Goal: Share content: Share content

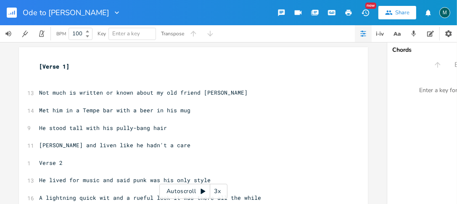
scroll to position [0, 7]
click at [37, 65] on pre "[Verse 1]" at bounding box center [189, 66] width 304 height 9
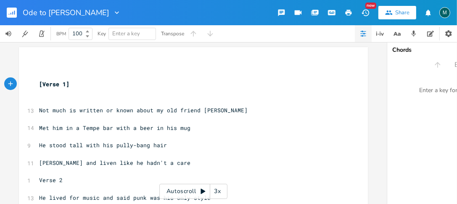
click at [51, 64] on pre "​" at bounding box center [189, 66] width 304 height 9
type textarea "INtor"
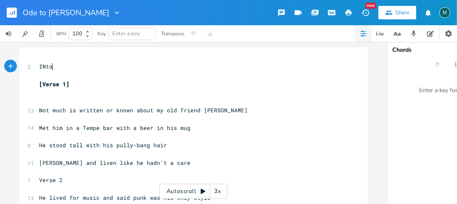
scroll to position [0, 12]
type textarea "n"
type textarea "r"
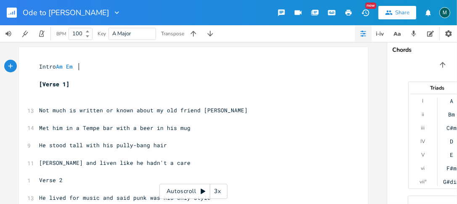
scroll to position [0, 24]
type textarea "Am Em F G"
click at [39, 99] on pre "​" at bounding box center [189, 101] width 304 height 9
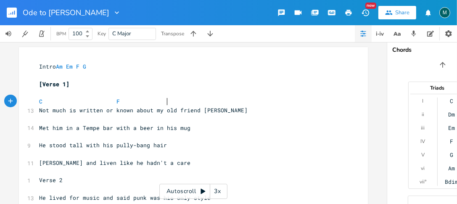
type textarea "C F"
type textarea "G"
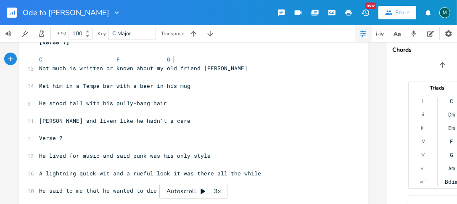
click at [197, 61] on pre "C F G" at bounding box center [189, 59] width 304 height 9
type textarea "C"
click at [39, 79] on pre "​" at bounding box center [189, 77] width 304 height 9
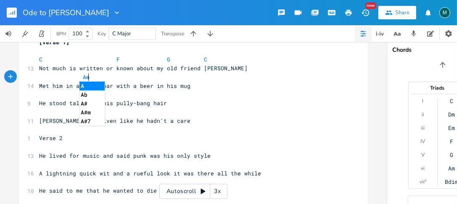
scroll to position [0, 8]
type textarea "Am"
type textarea "C"
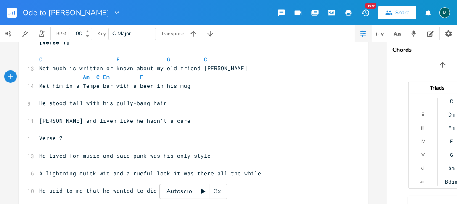
type textarea "Em F G"
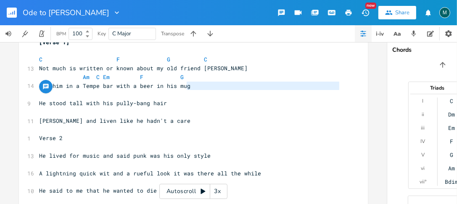
click at [37, 95] on pre "​" at bounding box center [189, 94] width 304 height 9
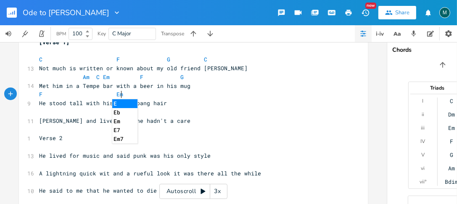
scroll to position [0, 42]
type textarea "F Em"
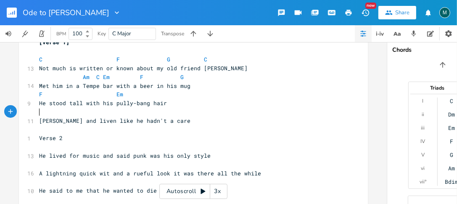
click at [39, 115] on pre "​" at bounding box center [189, 112] width 304 height 9
type textarea "F G"
click at [169, 120] on pre "[PERSON_NAME] and liven like he hadn't a care" at bounding box center [189, 120] width 304 height 9
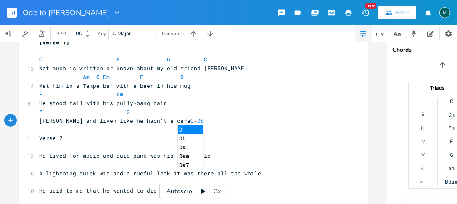
scroll to position [0, 15]
type textarea "C-Db-"
click at [176, 118] on span "[PERSON_NAME] and liven like he hadn't a care C - Db -" at bounding box center [123, 121] width 168 height 8
type textarea "E"
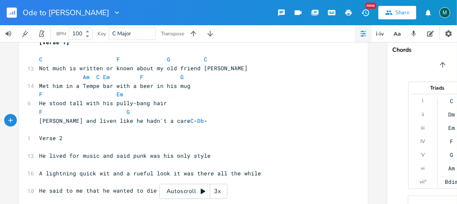
scroll to position [0, 3]
click at [182, 116] on pre "F G" at bounding box center [189, 112] width 304 height 9
click at [197, 119] on span "Db" at bounding box center [200, 121] width 7 height 8
type textarea "E"
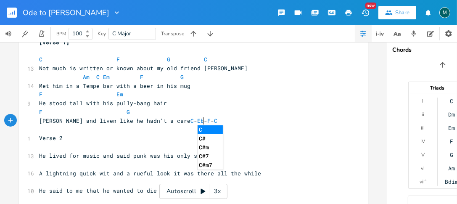
type textarea "F-C"
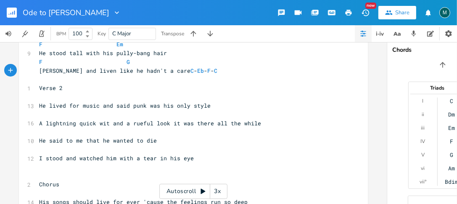
scroll to position [58, 0]
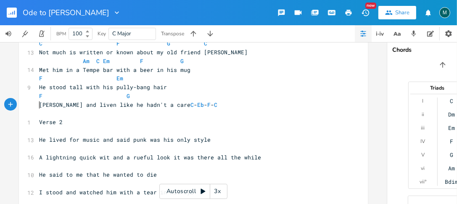
click at [37, 108] on pre "[PERSON_NAME] and liven like he hadn't a care C - Eb - F - C" at bounding box center [189, 105] width 304 height 9
click at [37, 133] on pre "​" at bounding box center [189, 131] width 304 height 9
type textarea "C"
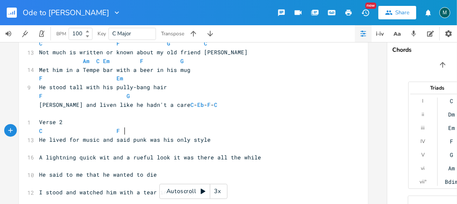
type textarea "F"
click at [110, 131] on span "C F" at bounding box center [86, 131] width 94 height 8
click at [141, 128] on span "C F" at bounding box center [94, 131] width 111 height 8
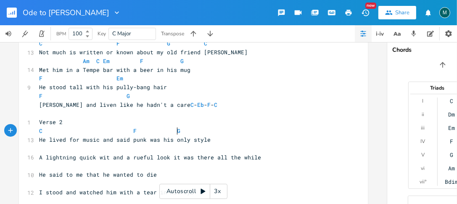
scroll to position [0, 16]
type textarea "G"
type textarea "C"
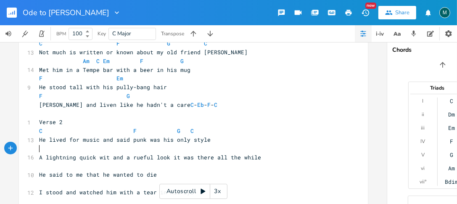
click at [38, 148] on pre "​" at bounding box center [189, 148] width 304 height 9
click at [129, 151] on pre "​" at bounding box center [189, 148] width 304 height 9
type textarea "Am C"
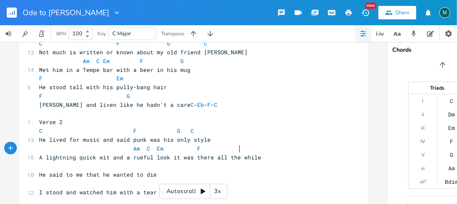
type textarea "Em F G"
click at [37, 166] on pre "​" at bounding box center [189, 165] width 304 height 9
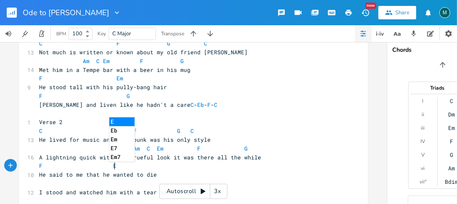
type textarea "F Em"
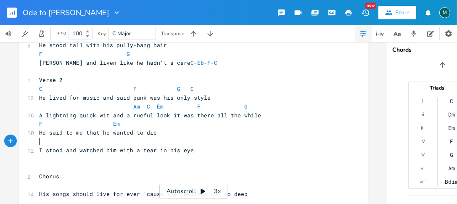
click at [179, 137] on pre "​" at bounding box center [189, 141] width 304 height 9
type textarea "F G"
drag, startPoint x: 170, startPoint y: 61, endPoint x: 198, endPoint y: 61, distance: 28.2
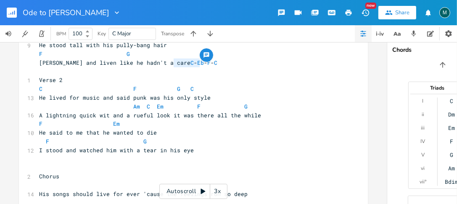
click at [198, 61] on span "[PERSON_NAME] and liven like he hadn't a care C - Eb - F - C" at bounding box center [130, 63] width 182 height 8
type textarea "​C-Eb-F-C"
click at [212, 151] on pre "I stood and watched him with a tear in his eye" at bounding box center [189, 150] width 304 height 9
type textarea "​"
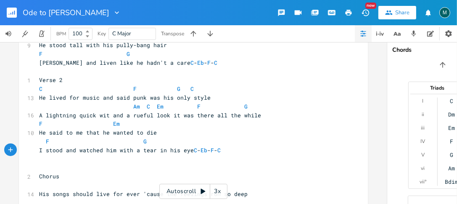
scroll to position [142, 0]
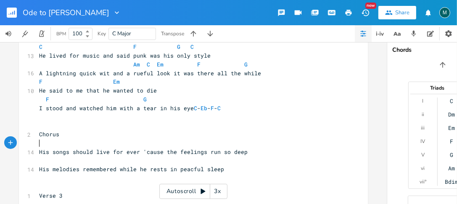
click at [39, 142] on span at bounding box center [71, 143] width 64 height 8
type textarea "Am G"
click at [37, 164] on pre "​" at bounding box center [189, 160] width 304 height 9
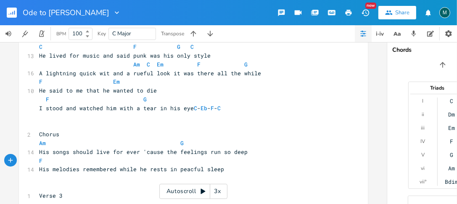
scroll to position [0, 52]
type textarea "F Em"
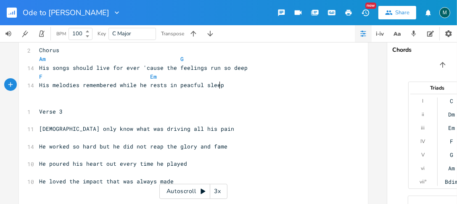
click at [230, 85] on pre "His melodies remembered while he rests in peacful sleep" at bounding box center [189, 85] width 304 height 9
type textarea "o deep F Em"
click at [223, 72] on div "Intro Am Em F G ​ [Verse 1] ​ C F G C 13 Not much is written or known about my …" at bounding box center [189, 63] width 304 height 455
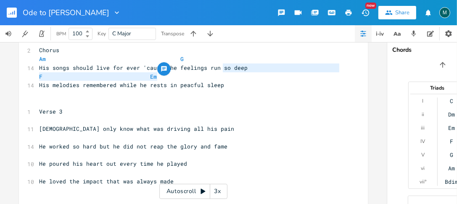
click at [220, 71] on span "His songs should live for ever 'cause the feelings run so deep" at bounding box center [143, 68] width 209 height 8
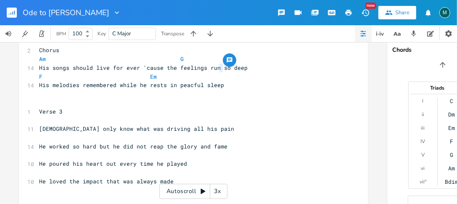
type textarea "s"
click at [218, 66] on span "His songs should live for ever 'cause the feelings run so deep" at bounding box center [143, 68] width 209 height 8
click at [175, 88] on span "His melodies remembered while he rests in peacful sleep" at bounding box center [131, 85] width 185 height 8
type textarea "his"
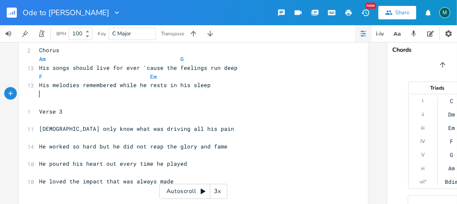
click at [217, 91] on pre "​" at bounding box center [189, 94] width 304 height 9
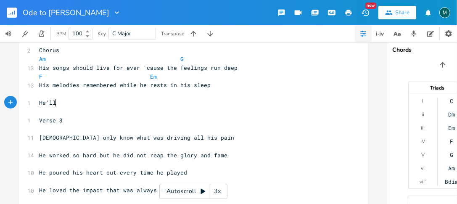
type textarea "He'll"
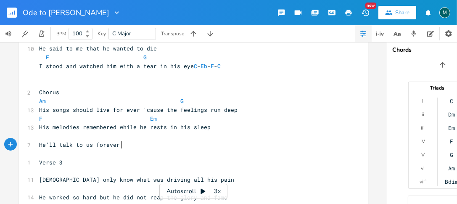
scroll to position [0, 44]
type textarea "talk to us forever as we l"
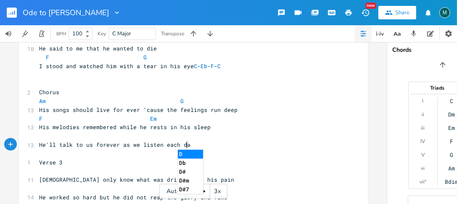
type textarea "[DEMOGRAPHIC_DATA] each day"
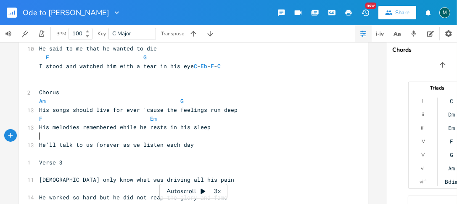
click at [38, 135] on pre "​" at bounding box center [189, 136] width 304 height 9
type textarea "F Em"
drag, startPoint x: 118, startPoint y: 144, endPoint x: 138, endPoint y: 151, distance: 21.0
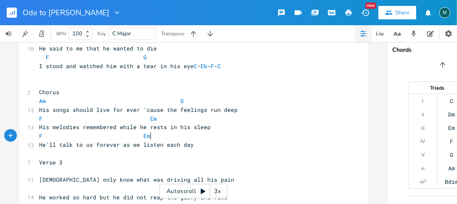
click at [118, 144] on span "He'll talk to us forever as we listen each day" at bounding box center [116, 145] width 155 height 8
type textarea "when we listn"
type textarea "e"
type textarea "to his songs"
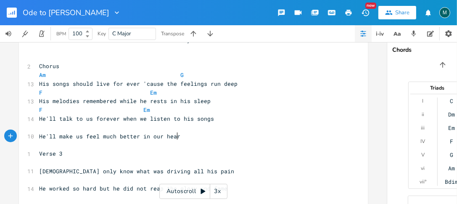
scroll to position [0, 106]
type textarea "He'll make us feel much better in our heart where he belongs"
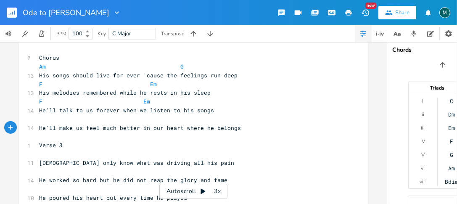
scroll to position [210, 0]
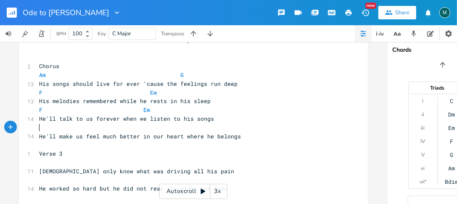
click at [40, 130] on pre "​" at bounding box center [189, 127] width 304 height 9
click at [316, 154] on pre "Verse 3" at bounding box center [189, 153] width 304 height 9
click at [40, 128] on pre "​" at bounding box center [189, 127] width 304 height 9
type textarea "F"
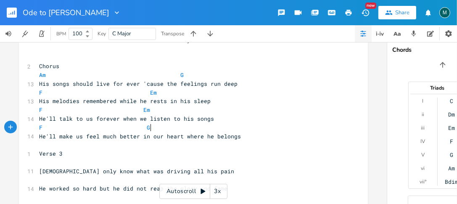
scroll to position [0, 16]
type textarea "Verse 3"
click at [235, 152] on div "Intro Am Em F G ​ [Verse 1] ​ C F G C 13 Not much is written or known about my …" at bounding box center [189, 92] width 304 height 481
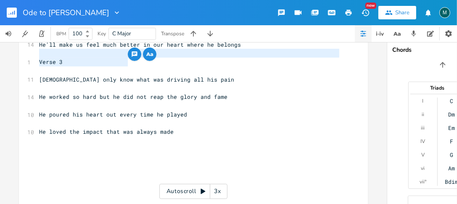
scroll to position [336, 0]
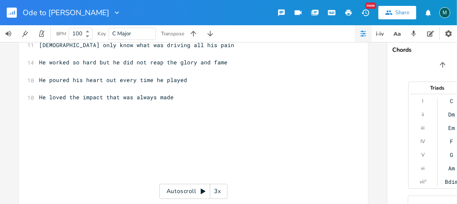
click at [289, 103] on pre "​" at bounding box center [189, 106] width 304 height 9
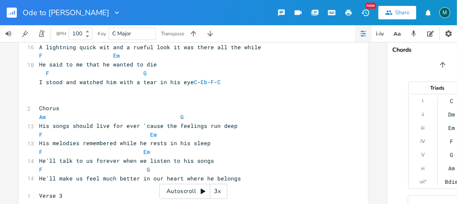
scroll to position [252, 0]
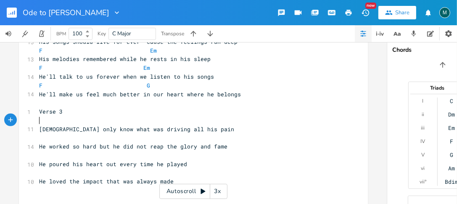
click at [39, 121] on span at bounding box center [72, 120] width 67 height 8
type textarea "F"
click at [37, 120] on pre "F" at bounding box center [189, 120] width 304 height 9
type textarea "C F G"
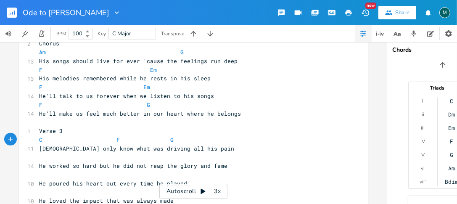
scroll to position [252, 0]
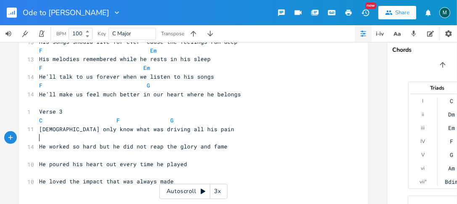
click at [38, 140] on pre "​" at bounding box center [189, 137] width 304 height 9
type textarea "C"
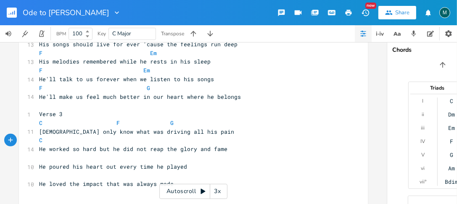
scroll to position [252, 0]
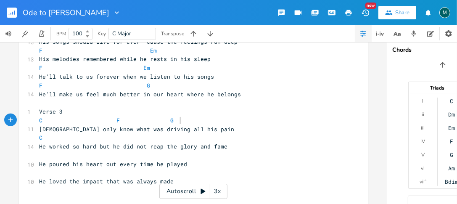
click at [177, 122] on span "C F G" at bounding box center [163, 120] width 249 height 8
type textarea "C"
click at [138, 124] on pre "C F G C" at bounding box center [189, 120] width 304 height 9
click at [148, 120] on span "C F G C" at bounding box center [151, 120] width 225 height 8
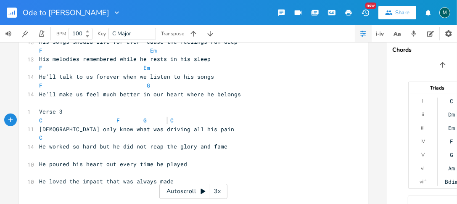
scroll to position [0, 5]
drag, startPoint x: 41, startPoint y: 136, endPoint x: 36, endPoint y: 139, distance: 5.6
click at [37, 139] on pre "C" at bounding box center [189, 137] width 304 height 9
type textarea "C"
click at [39, 136] on span "C" at bounding box center [40, 138] width 3 height 8
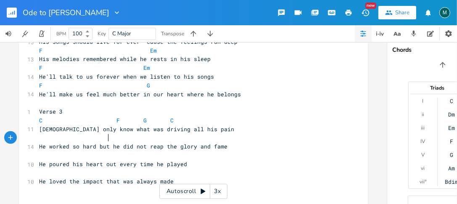
click at [119, 142] on pre at bounding box center [189, 137] width 304 height 9
type textarea "Am C Em F G"
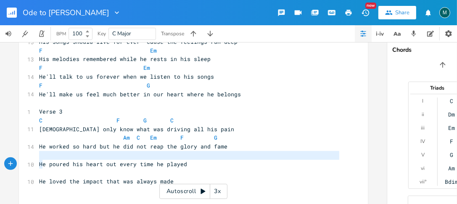
click at [39, 160] on div "Intro Am Em F G ​ [Verse 1] ​ C F G C 13 Not much is written or known about my …" at bounding box center [189, 50] width 304 height 481
type textarea "H"
click at [228, 172] on pre "​" at bounding box center [189, 173] width 304 height 9
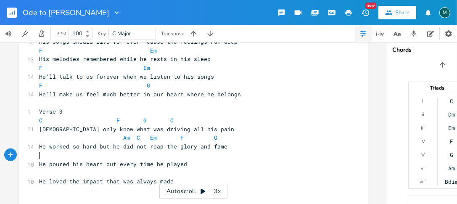
click at [38, 156] on pre "​" at bounding box center [189, 155] width 304 height 9
type textarea "F Em"
click at [38, 175] on pre "​" at bounding box center [189, 173] width 304 height 9
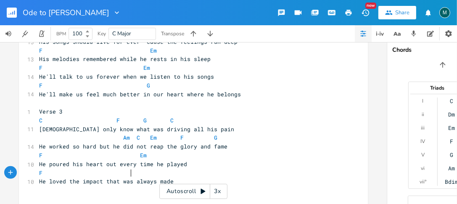
scroll to position [0, 42]
type textarea "F E"
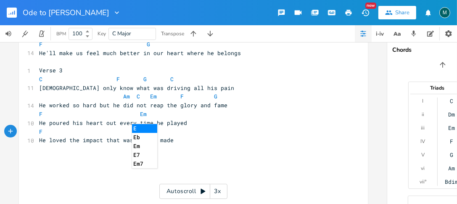
scroll to position [294, 0]
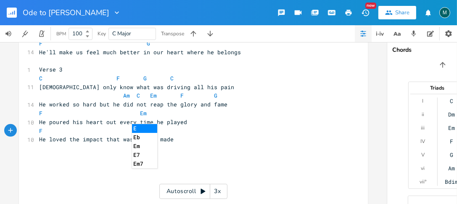
click at [95, 159] on pre "​" at bounding box center [189, 157] width 304 height 9
click at [131, 131] on span "F E" at bounding box center [89, 131] width 101 height 8
type textarea "G"
type textarea "​"
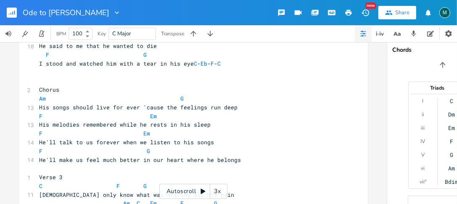
scroll to position [210, 0]
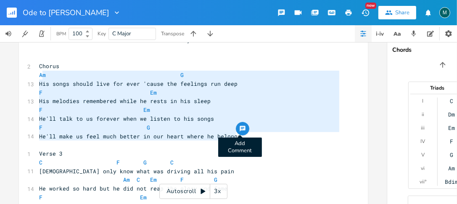
drag, startPoint x: 57, startPoint y: 77, endPoint x: 238, endPoint y: 134, distance: 189.3
click at [238, 134] on div "m G His songs should live for ever 'cause the feelings run deep F Em His melodi…" at bounding box center [193, 91] width 349 height 508
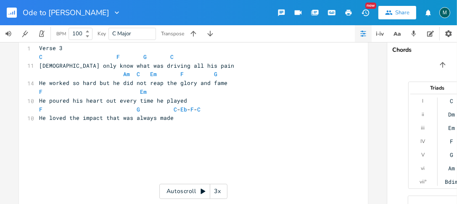
scroll to position [319, 0]
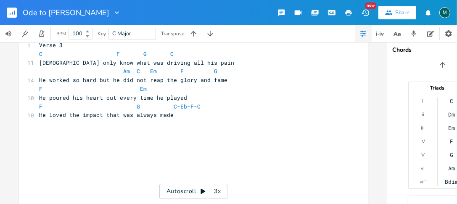
type textarea "m G His songs should live for ever 'cause the feelings run deep F Em His melodi…"
click at [176, 117] on pre "He loved the impact that was always made" at bounding box center [189, 115] width 304 height 9
type textarea "Choeus"
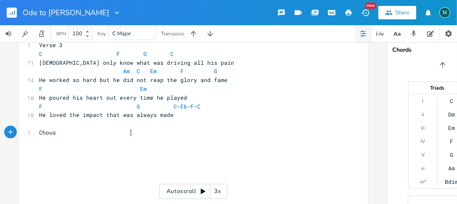
type textarea "r"
click at [145, 131] on pre "Chorus" at bounding box center [189, 132] width 304 height 9
click at [39, 144] on span at bounding box center [81, 142] width 84 height 8
type textarea "​"
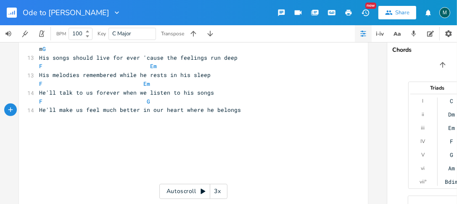
scroll to position [421, 0]
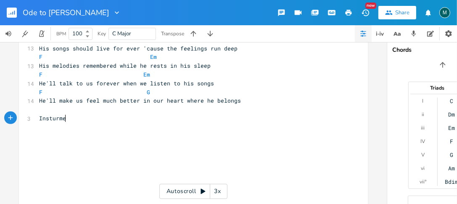
type textarea "Insturmen"
type textarea "r"
type textarea "tal"
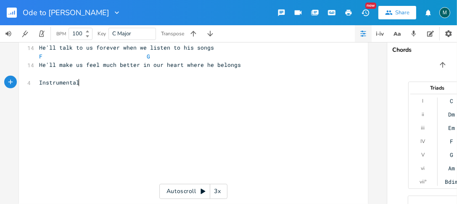
scroll to position [466, 0]
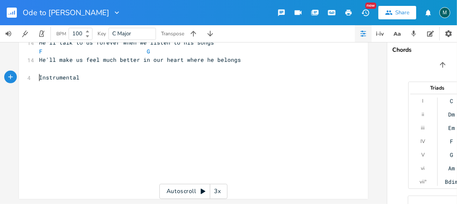
click at [39, 74] on span "Instrumental" at bounding box center [59, 78] width 40 height 8
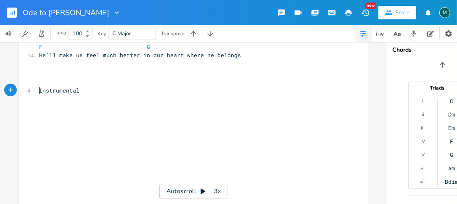
click at [37, 69] on pre "​" at bounding box center [189, 73] width 304 height 9
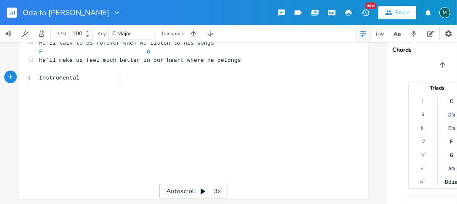
scroll to position [0, 34]
click at [37, 91] on pre "​" at bounding box center [189, 95] width 304 height 9
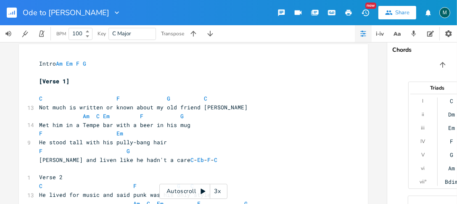
scroll to position [0, 0]
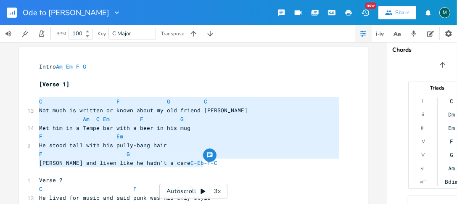
drag, startPoint x: 36, startPoint y: 101, endPoint x: 199, endPoint y: 162, distance: 174.7
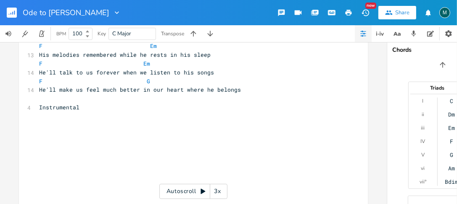
scroll to position [463, 0]
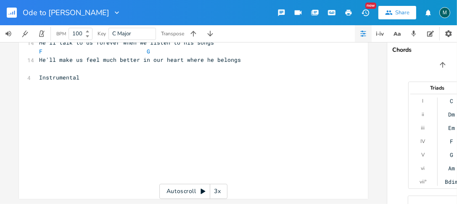
type textarea "C F G C Not much is written or known about my old friend [PERSON_NAME] C Em F G…"
click at [37, 93] on pre "​" at bounding box center [189, 95] width 304 height 9
click at [42, 91] on pre "​" at bounding box center [189, 95] width 304 height 9
type textarea "​"
paste textarea
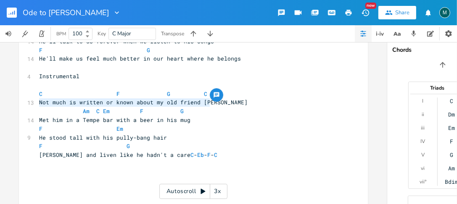
type textarea "Not much is written or known about my old friend [PERSON_NAME]"
drag, startPoint x: 37, startPoint y: 101, endPoint x: 212, endPoint y: 106, distance: 175.4
click at [212, 106] on pre "Not much is written or known about my old friend [PERSON_NAME]" at bounding box center [189, 102] width 304 height 9
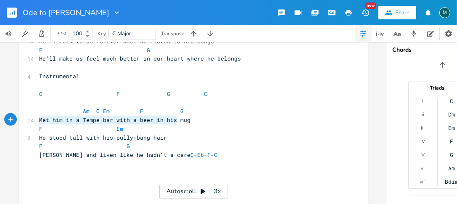
type textarea "Met him in a Tempe bar with a beer in his mug"
drag, startPoint x: 37, startPoint y: 119, endPoint x: 191, endPoint y: 121, distance: 154.8
click at [191, 121] on pre "Met him in a Tempe bar with a beer in his mug" at bounding box center [189, 120] width 304 height 9
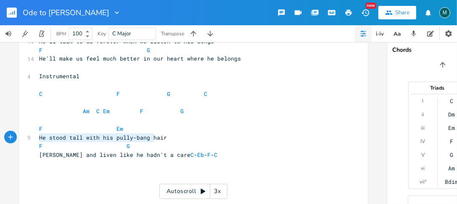
type textarea "He stood tall with his pully-bang hair"
drag, startPoint x: 37, startPoint y: 136, endPoint x: 165, endPoint y: 139, distance: 128.7
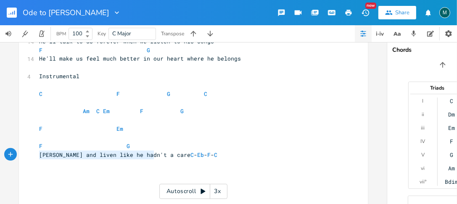
type textarea "[PERSON_NAME] and liven like he hadn't a care"
drag, startPoint x: 37, startPoint y: 154, endPoint x: 167, endPoint y: 157, distance: 129.6
click at [167, 157] on span "[PERSON_NAME] and liven like he hadn't a care C - Eb - F - C" at bounding box center [130, 155] width 182 height 8
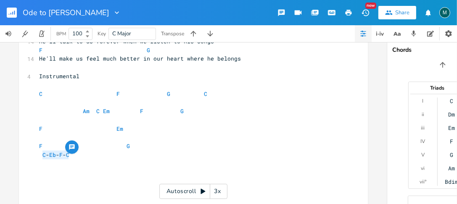
drag, startPoint x: 39, startPoint y: 155, endPoint x: 66, endPoint y: 154, distance: 27.3
click at [66, 154] on span "C - Eb - F - C" at bounding box center [56, 155] width 34 height 8
type textarea "​"
click at [138, 148] on pre "F G" at bounding box center [189, 146] width 304 height 9
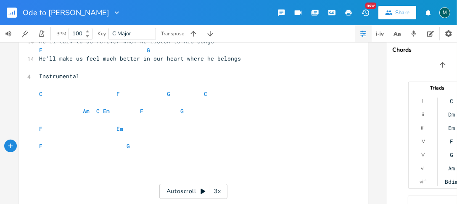
type textarea "​"
paste textarea
type textarea "Ch"
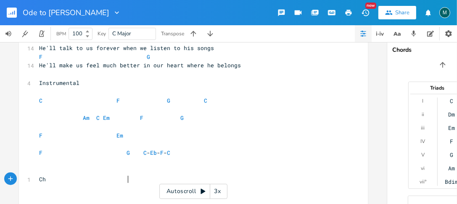
scroll to position [463, 0]
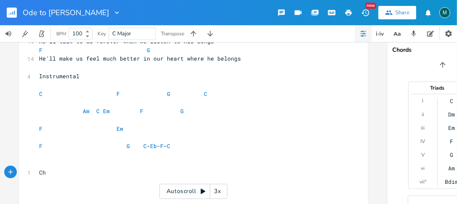
click at [167, 75] on pre "Instrumental" at bounding box center [189, 76] width 304 height 9
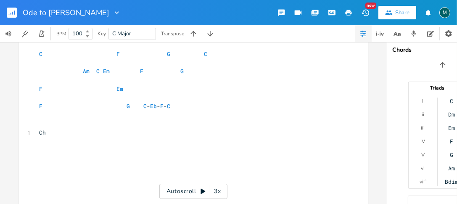
scroll to position [505, 0]
type textarea "(Verse)orus"
drag, startPoint x: 125, startPoint y: 130, endPoint x: 195, endPoint y: 145, distance: 71.8
click at [130, 132] on pre "Ch" at bounding box center [189, 130] width 304 height 9
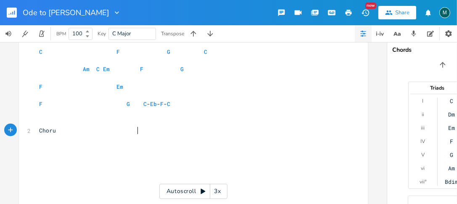
type textarea "orus"
click at [59, 130] on span "Chorus" at bounding box center [49, 131] width 20 height 8
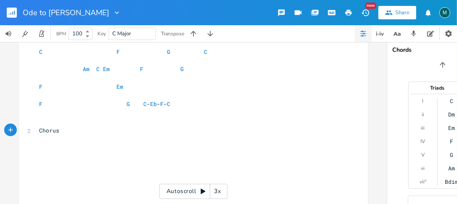
click at [161, 133] on pre "Chorus" at bounding box center [189, 130] width 304 height 9
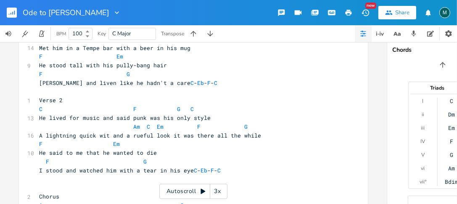
scroll to position [84, 0]
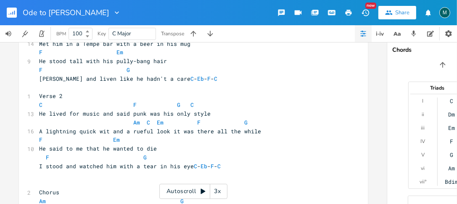
type textarea "and out"
click at [347, 11] on icon "button" at bounding box center [349, 13] width 6 height 6
click at [442, 13] on div "M" at bounding box center [444, 12] width 11 height 11
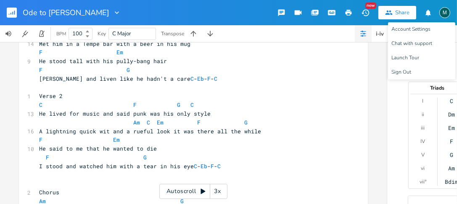
click at [442, 13] on div "M" at bounding box center [444, 12] width 11 height 11
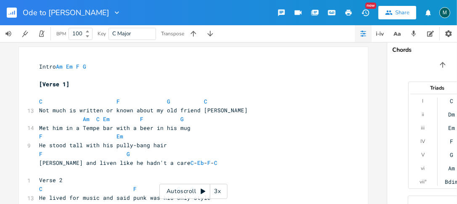
click at [78, 33] on input "100" at bounding box center [75, 34] width 13 height 8
type input "110"
click at [390, 9] on icon "button" at bounding box center [389, 13] width 8 height 8
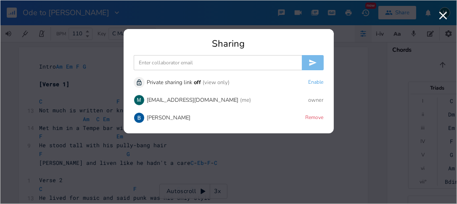
click at [141, 116] on img at bounding box center [139, 117] width 11 height 11
drag, startPoint x: 149, startPoint y: 116, endPoint x: 71, endPoint y: 125, distance: 78.3
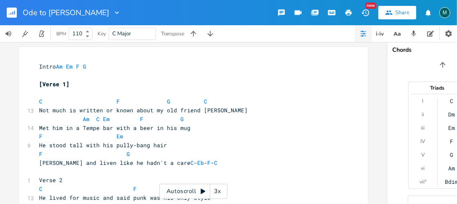
click at [389, 10] on icon "button" at bounding box center [389, 13] width 8 height 8
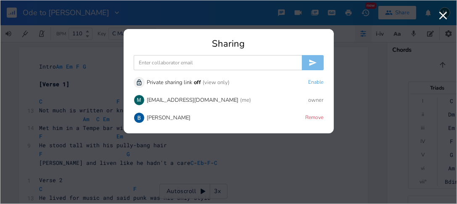
drag, startPoint x: 140, startPoint y: 118, endPoint x: 90, endPoint y: 106, distance: 51.0
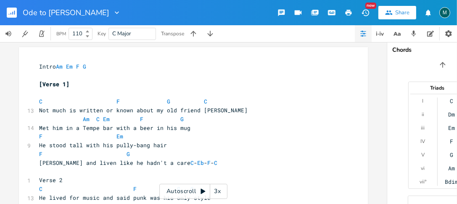
click at [398, 11] on div "Share" at bounding box center [402, 13] width 14 height 8
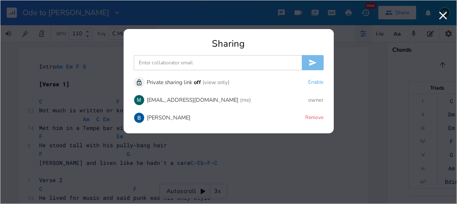
click at [139, 62] on input at bounding box center [218, 62] width 168 height 15
click at [161, 99] on div "[EMAIL_ADDRESS][DOMAIN_NAME]" at bounding box center [193, 100] width 92 height 5
click at [194, 64] on input "[EMAIL_ADDRESS][DOMAIN_NAME]," at bounding box center [218, 62] width 168 height 15
click at [274, 110] on div "Unlock Private sharing link off (view only) Enable M [EMAIL_ADDRESS][DOMAIN_NAM…" at bounding box center [229, 100] width 190 height 53
click at [188, 61] on input "[EMAIL_ADDRESS][DOMAIN_NAME],mar" at bounding box center [218, 62] width 168 height 15
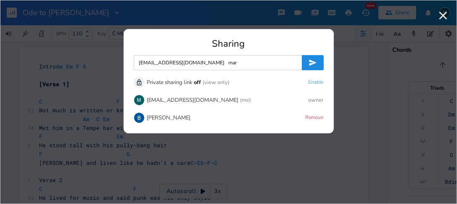
click at [200, 63] on input "[EMAIL_ADDRESS][DOMAIN_NAME] mar" at bounding box center [218, 62] width 168 height 15
drag, startPoint x: 200, startPoint y: 63, endPoint x: 172, endPoint y: 100, distance: 46.6
click at [172, 100] on div "[EMAIL_ADDRESS][DOMAIN_NAME]" at bounding box center [193, 100] width 92 height 5
click at [137, 101] on div "M" at bounding box center [139, 100] width 11 height 11
click at [200, 62] on input "[EMAIL_ADDRESS][DOMAIN_NAME] mar" at bounding box center [218, 62] width 168 height 15
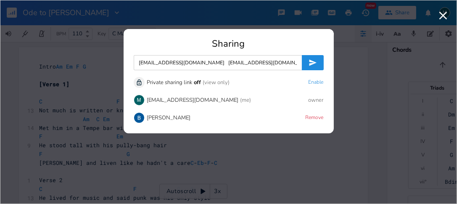
type input "[EMAIL_ADDRESS][DOMAIN_NAME] [EMAIL_ADDRESS][DOMAIN_NAME]"
click at [309, 61] on icon "submit" at bounding box center [313, 63] width 8 height 6
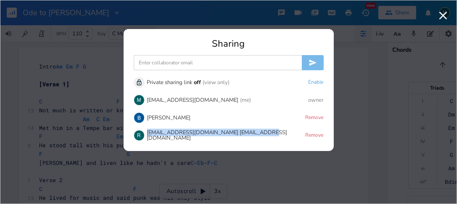
drag, startPoint x: 147, startPoint y: 136, endPoint x: 269, endPoint y: 136, distance: 121.5
click at [269, 136] on div "R [EMAIL_ADDRESS][DOMAIN_NAME] [EMAIL_ADDRESS][DOMAIN_NAME] Remove" at bounding box center [229, 135] width 190 height 11
drag, startPoint x: 269, startPoint y: 136, endPoint x: 227, endPoint y: 136, distance: 42.1
copy div "[EMAIL_ADDRESS][DOMAIN_NAME] [EMAIL_ADDRESS][DOMAIN_NAME]"
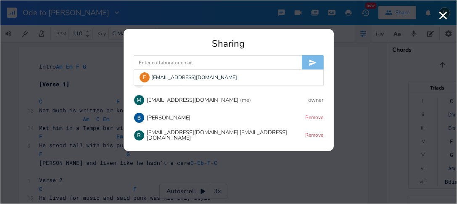
paste input "[EMAIL_ADDRESS][DOMAIN_NAME] [EMAIL_ADDRESS][DOMAIN_NAME]"
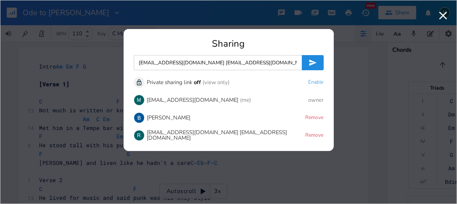
type input "[EMAIL_ADDRESS][DOMAIN_NAME] [EMAIL_ADDRESS][DOMAIN_NAME]"
click at [312, 60] on icon "submit" at bounding box center [313, 62] width 8 height 8
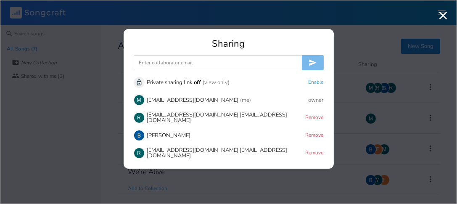
click at [439, 13] on icon "button" at bounding box center [443, 15] width 13 height 13
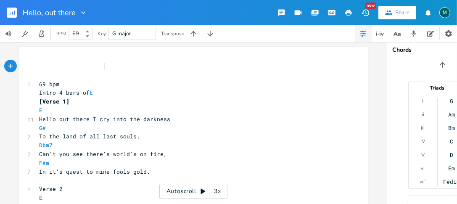
click at [39, 84] on span "69 bpm" at bounding box center [49, 84] width 20 height 8
type textarea "110"
click at [402, 11] on div "Share" at bounding box center [402, 13] width 14 height 8
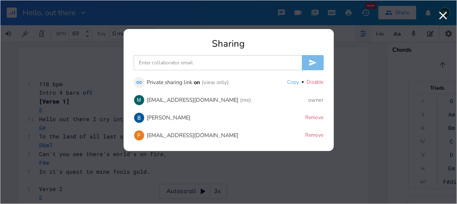
click at [143, 59] on input at bounding box center [218, 62] width 168 height 15
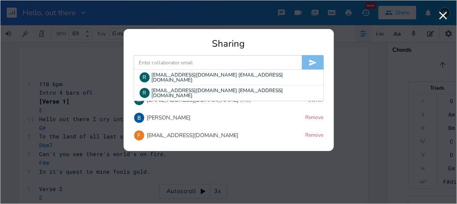
type input "[EMAIL_ADDRESS][DOMAIN_NAME]"
click at [308, 57] on button "submit" at bounding box center [313, 62] width 22 height 15
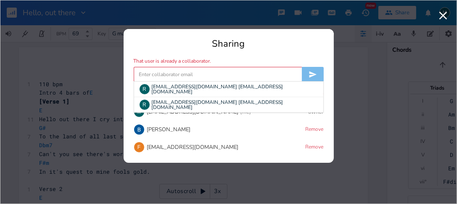
drag, startPoint x: 138, startPoint y: 73, endPoint x: 204, endPoint y: 73, distance: 66.0
click at [204, 73] on input at bounding box center [218, 74] width 168 height 15
